Goal: Task Accomplishment & Management: Use online tool/utility

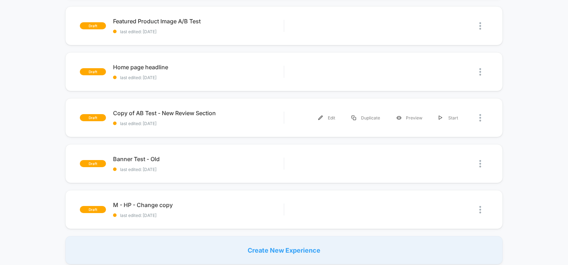
scroll to position [127, 0]
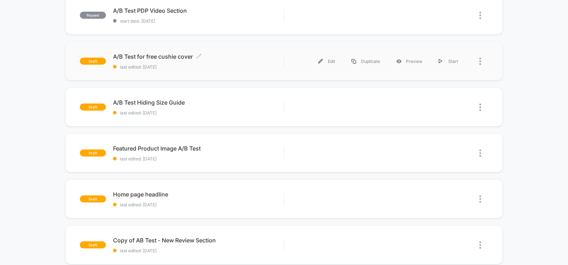
click at [144, 57] on span "A/B Test for free cushie cover Click to edit experience details" at bounding box center [198, 56] width 170 height 7
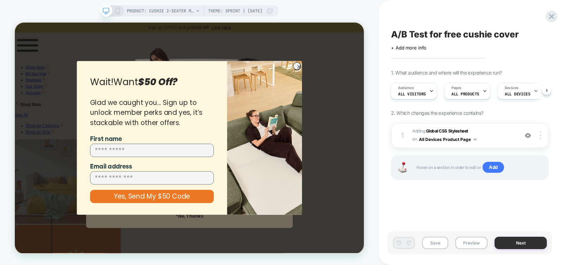
click at [526, 242] on button "Next" at bounding box center [520, 242] width 52 height 12
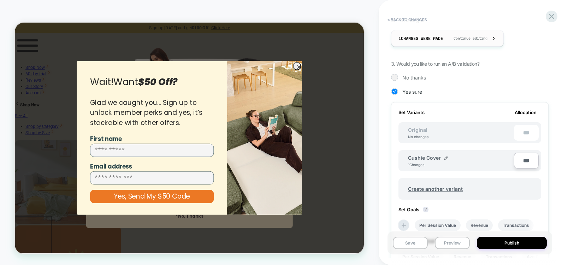
scroll to position [169, 0]
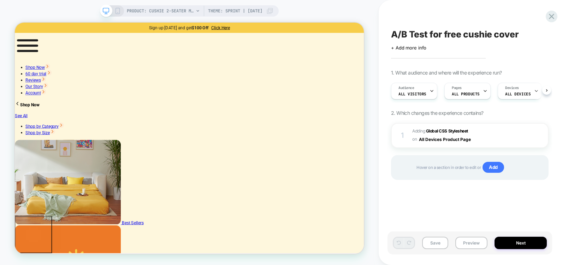
scroll to position [0, 0]
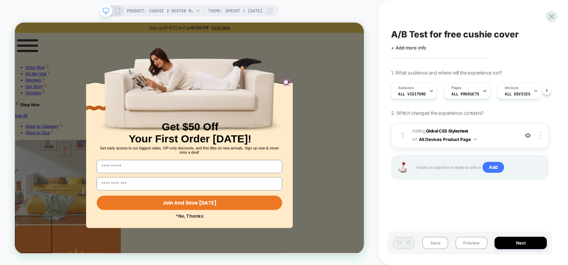
click at [376, 100] on circle "Close dialog" at bounding box center [379, 103] width 7 height 7
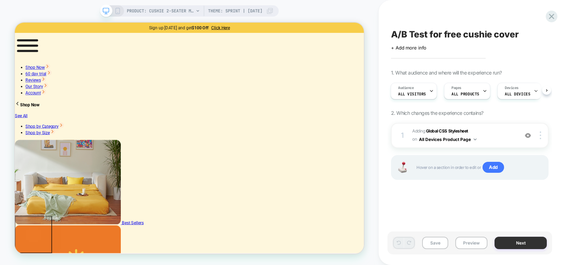
click at [511, 244] on button "Next" at bounding box center [520, 242] width 52 height 12
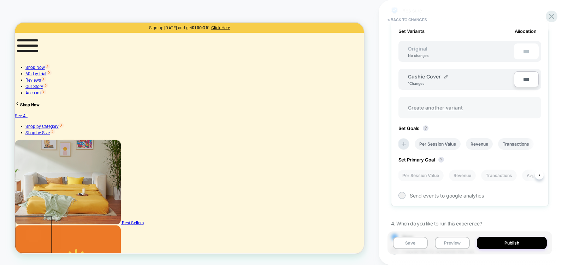
scroll to position [0, 1]
click at [444, 77] on img at bounding box center [446, 77] width 4 height 4
click at [478, 101] on div "Create another variant" at bounding box center [469, 109] width 143 height 22
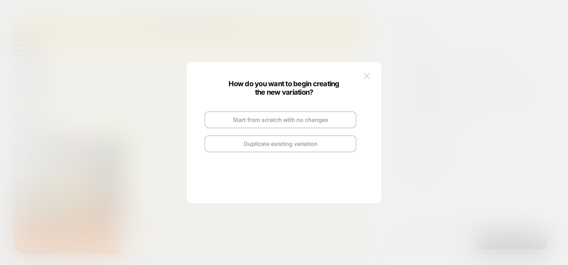
click at [368, 76] on img at bounding box center [367, 76] width 6 height 6
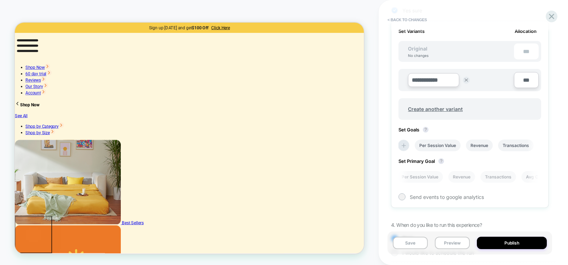
scroll to position [0, 3]
click at [454, 244] on button "Preview" at bounding box center [451, 242] width 35 height 12
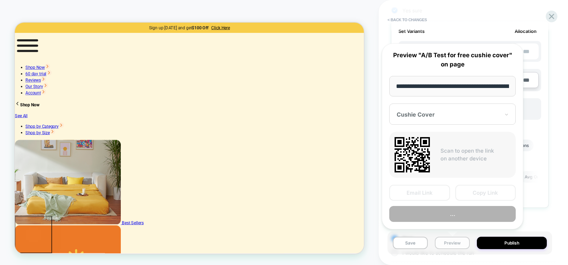
scroll to position [0, 204]
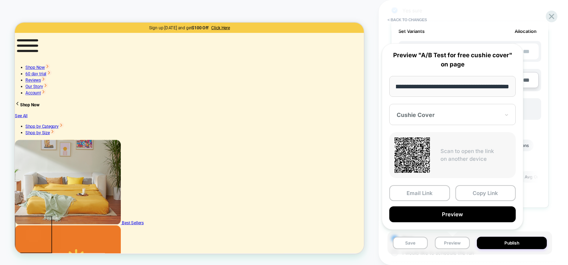
click at [465, 88] on input "**********" at bounding box center [452, 86] width 126 height 21
click at [474, 83] on input "**********" at bounding box center [452, 86] width 126 height 21
drag, startPoint x: 416, startPoint y: 87, endPoint x: 558, endPoint y: 85, distance: 141.5
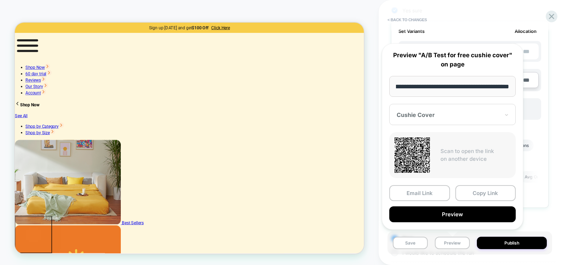
click at [558, 85] on body "**********" at bounding box center [284, 132] width 568 height 265
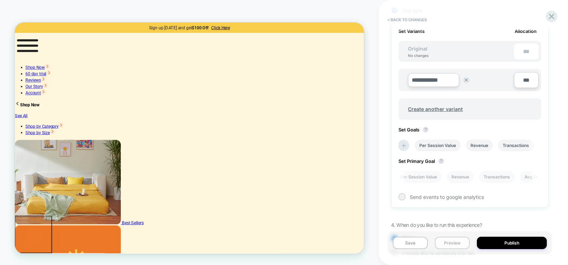
click at [448, 240] on button "Preview" at bounding box center [451, 242] width 35 height 12
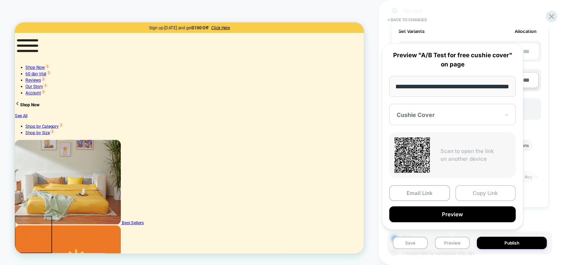
click at [492, 193] on button "Copy Link" at bounding box center [485, 193] width 61 height 16
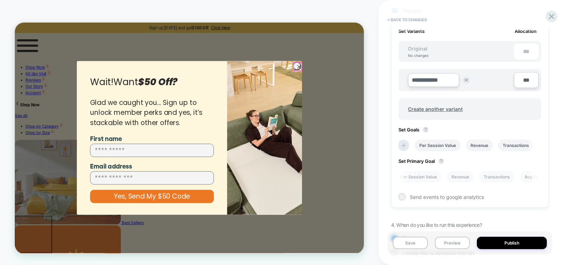
click at [392, 77] on circle "Close dialog" at bounding box center [394, 82] width 10 height 10
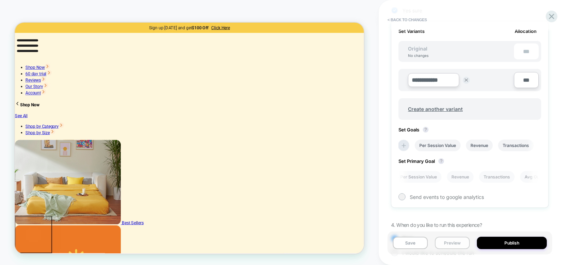
click at [451, 245] on button "Preview" at bounding box center [451, 242] width 35 height 12
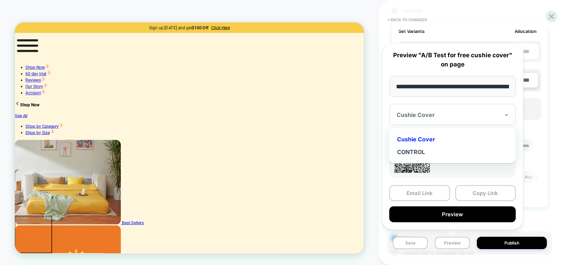
click at [418, 113] on div at bounding box center [447, 114] width 103 height 7
click at [426, 152] on div "CONTROL" at bounding box center [451, 151] width 119 height 13
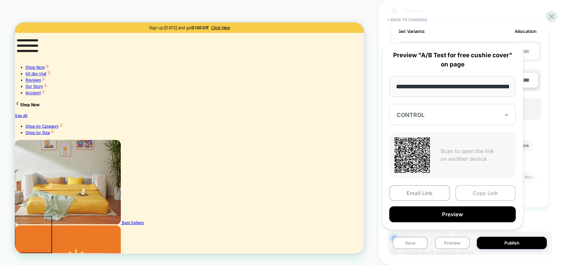
click at [476, 192] on button "Copy Link" at bounding box center [485, 193] width 61 height 16
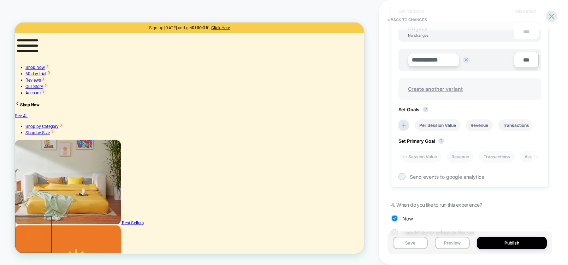
scroll to position [250, 0]
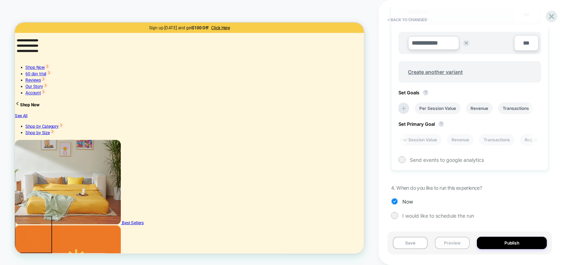
click at [460, 241] on button "Preview" at bounding box center [451, 242] width 35 height 12
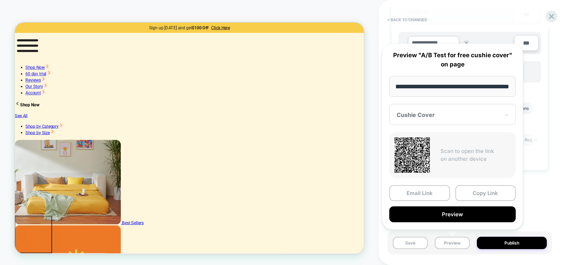
scroll to position [0, 0]
click at [444, 113] on div at bounding box center [447, 114] width 103 height 7
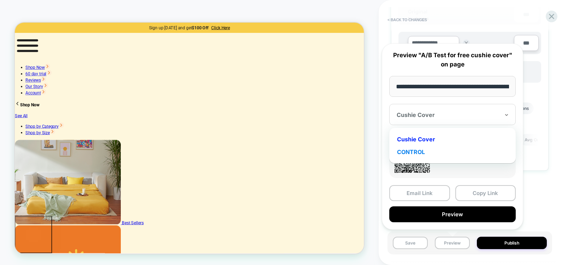
click at [427, 152] on div "CONTROL" at bounding box center [451, 151] width 119 height 13
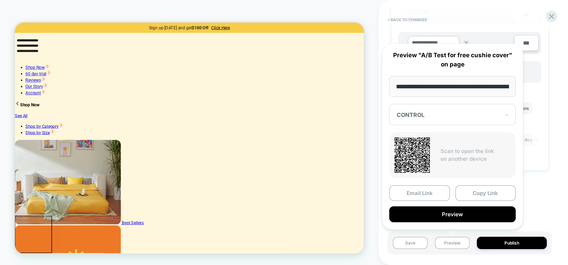
click at [554, 157] on div "**********" at bounding box center [473, 132] width 164 height 265
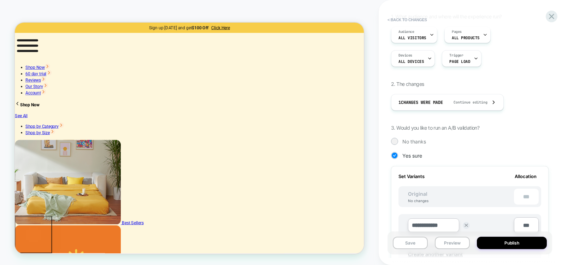
scroll to position [127, 0]
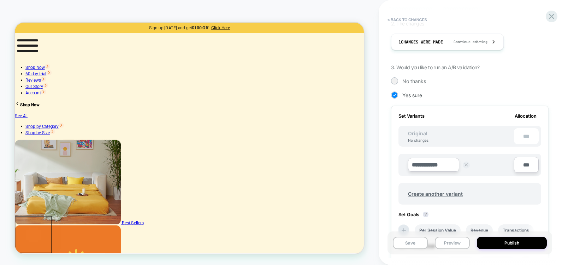
click at [464, 164] on img at bounding box center [466, 165] width 4 height 4
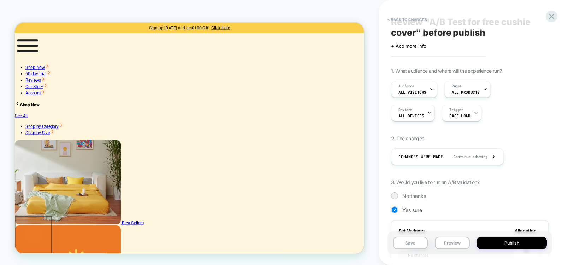
scroll to position [0, 0]
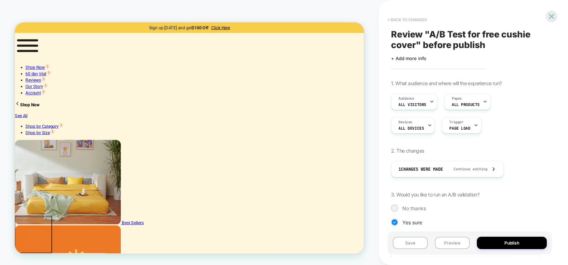
click at [396, 20] on button "< Back to changes" at bounding box center [407, 19] width 47 height 11
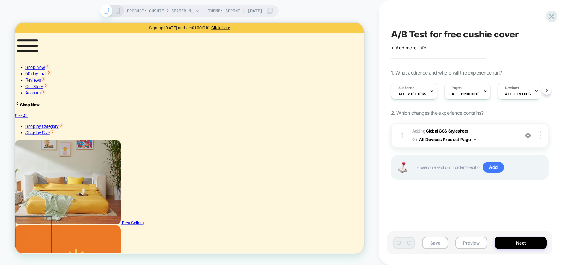
scroll to position [0, 0]
click at [451, 127] on span "Adding Global CSS Stylesheet on All Devices Product Page" at bounding box center [463, 135] width 103 height 17
click at [433, 131] on b "Global CSS Stylesheet" at bounding box center [447, 130] width 42 height 5
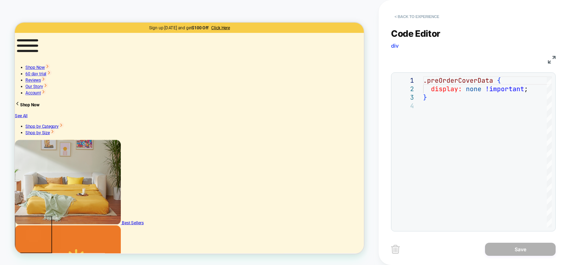
click at [398, 16] on button "< Back to experience" at bounding box center [417, 16] width 52 height 11
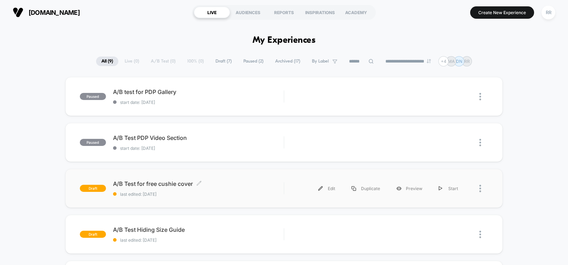
click at [182, 185] on span "A/B Test for free cushie cover Click to edit experience details" at bounding box center [198, 183] width 170 height 7
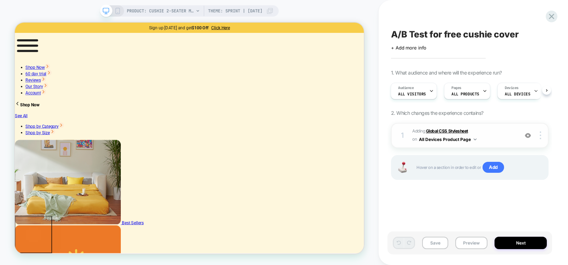
click at [454, 131] on b "Global CSS Stylesheet" at bounding box center [447, 130] width 42 height 5
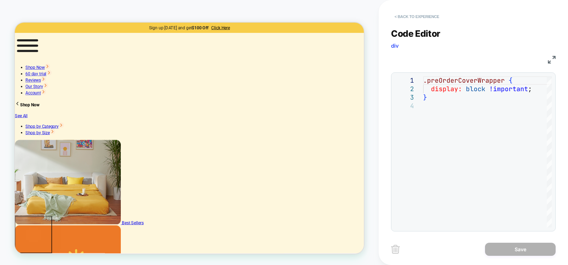
click at [403, 16] on button "< Back to experience" at bounding box center [417, 16] width 52 height 11
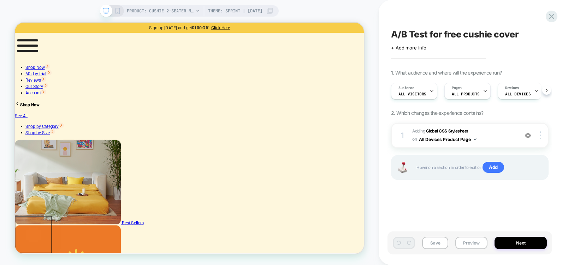
scroll to position [0, 0]
click at [510, 237] on button "Next" at bounding box center [520, 242] width 52 height 12
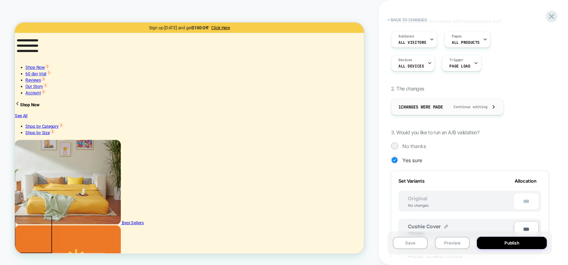
scroll to position [169, 0]
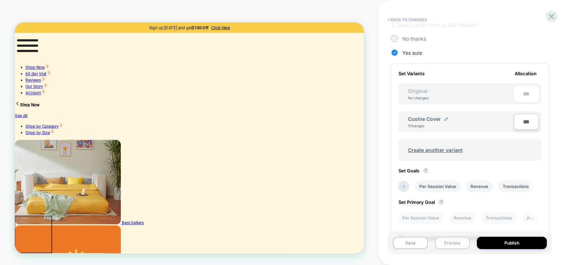
click at [446, 241] on button "Preview" at bounding box center [451, 242] width 35 height 12
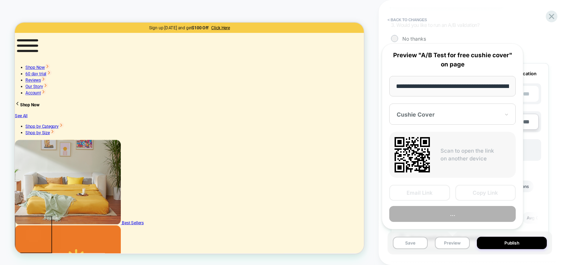
scroll to position [0, 204]
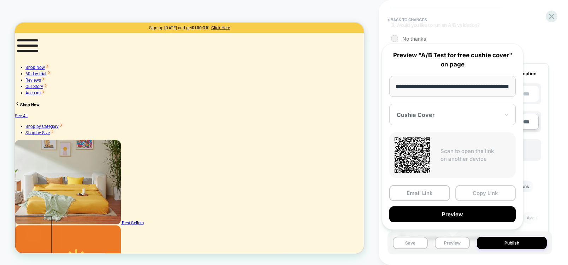
click at [495, 192] on button "Copy Link" at bounding box center [485, 193] width 61 height 16
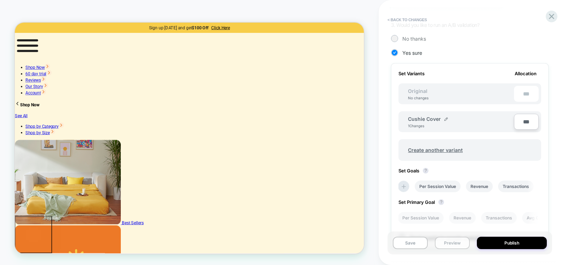
click at [450, 240] on button "Preview" at bounding box center [451, 242] width 35 height 12
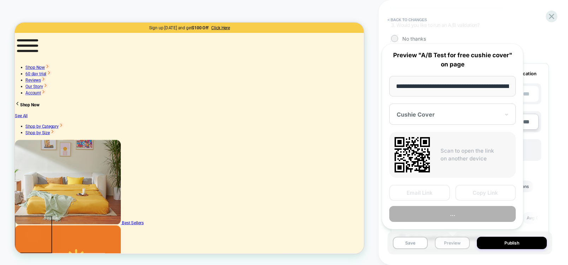
scroll to position [0, 204]
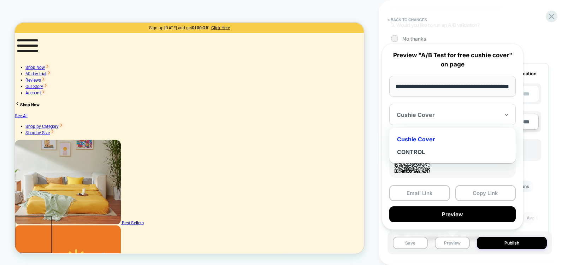
click at [429, 109] on div "Cushie Cover" at bounding box center [452, 114] width 126 height 21
click at [415, 146] on div "CONTROL" at bounding box center [451, 151] width 119 height 13
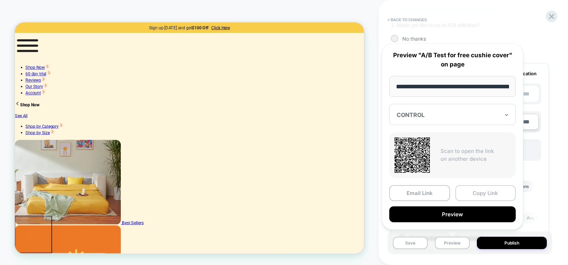
click at [481, 197] on button "Copy Link" at bounding box center [485, 193] width 61 height 16
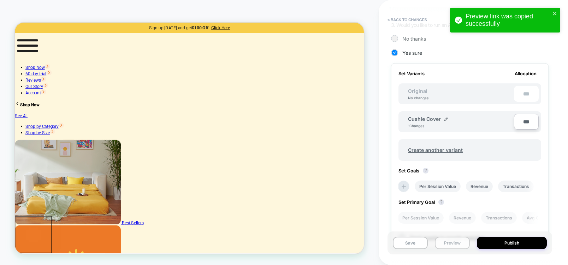
click at [448, 240] on button "Preview" at bounding box center [451, 242] width 35 height 12
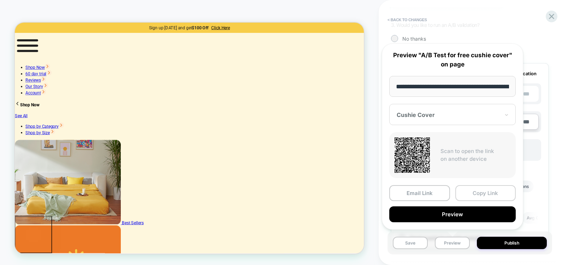
click at [487, 194] on button "Copy Link" at bounding box center [485, 193] width 61 height 16
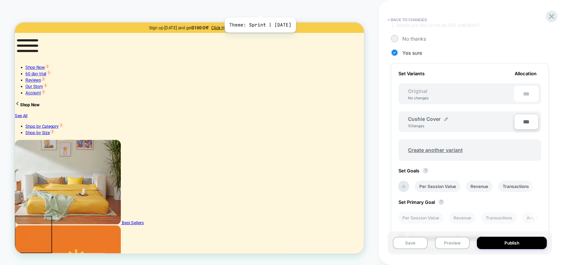
click at [262, 8] on span "Theme: Sprint | [DATE]" at bounding box center [235, 10] width 54 height 11
